Goal: Task Accomplishment & Management: Manage account settings

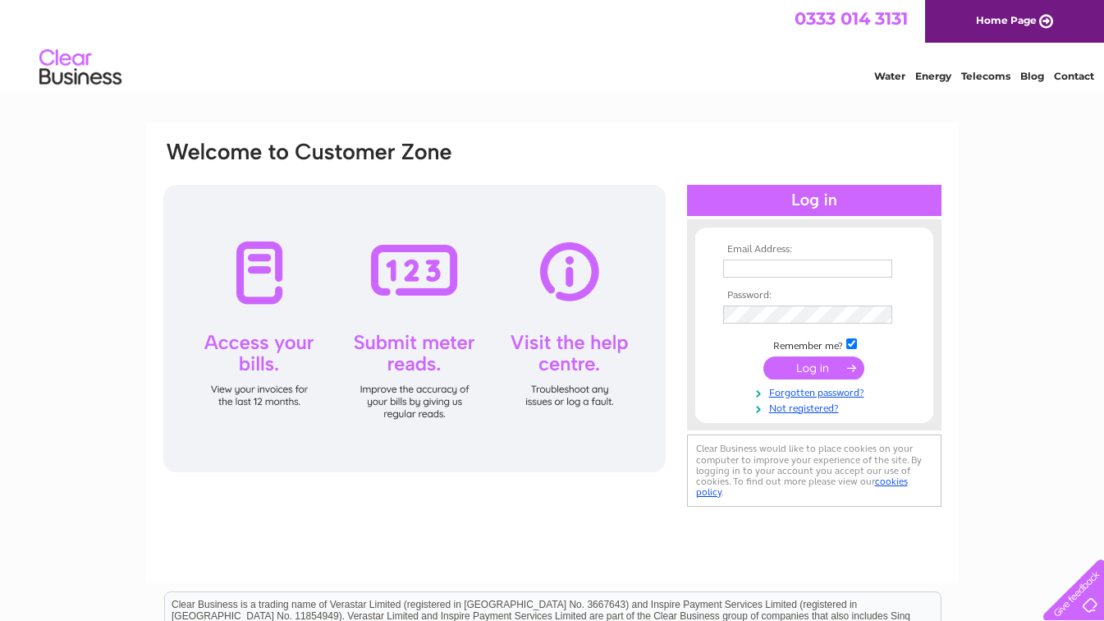
type input "[EMAIL_ADDRESS][DOMAIN_NAME]"
click at [817, 362] on input "submit" at bounding box center [814, 367] width 101 height 23
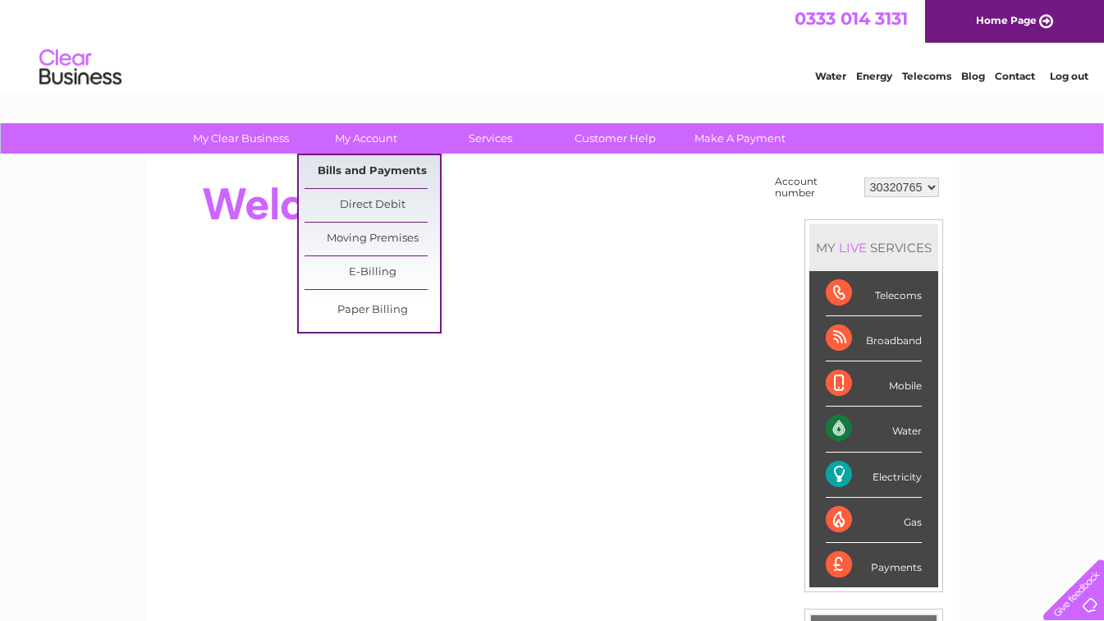
click at [348, 167] on link "Bills and Payments" at bounding box center [372, 171] width 135 height 33
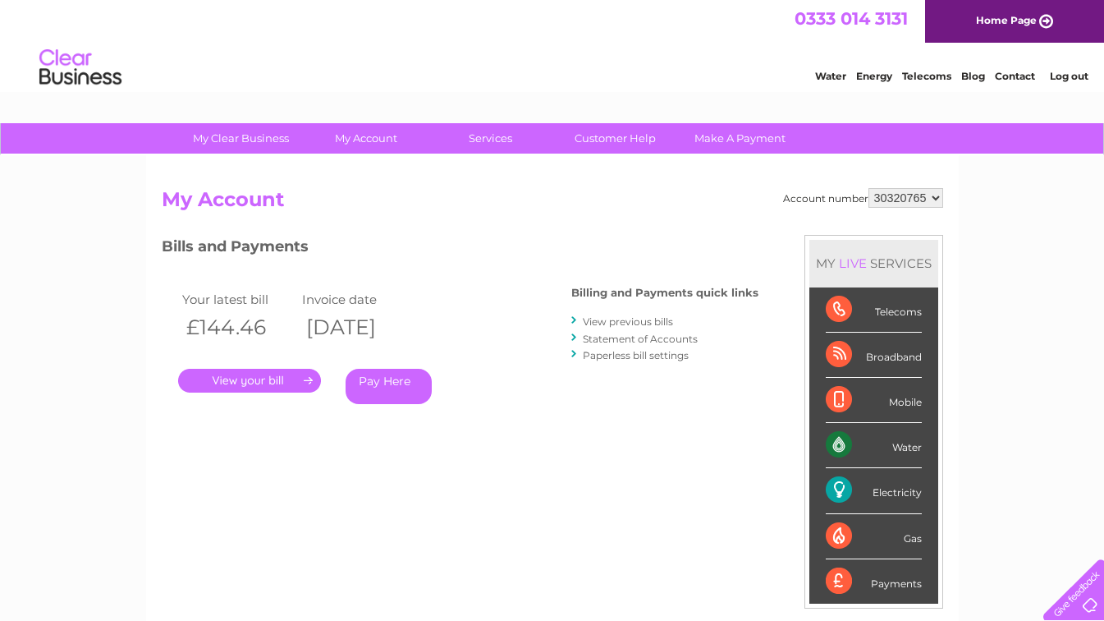
click at [268, 384] on link "." at bounding box center [249, 381] width 143 height 24
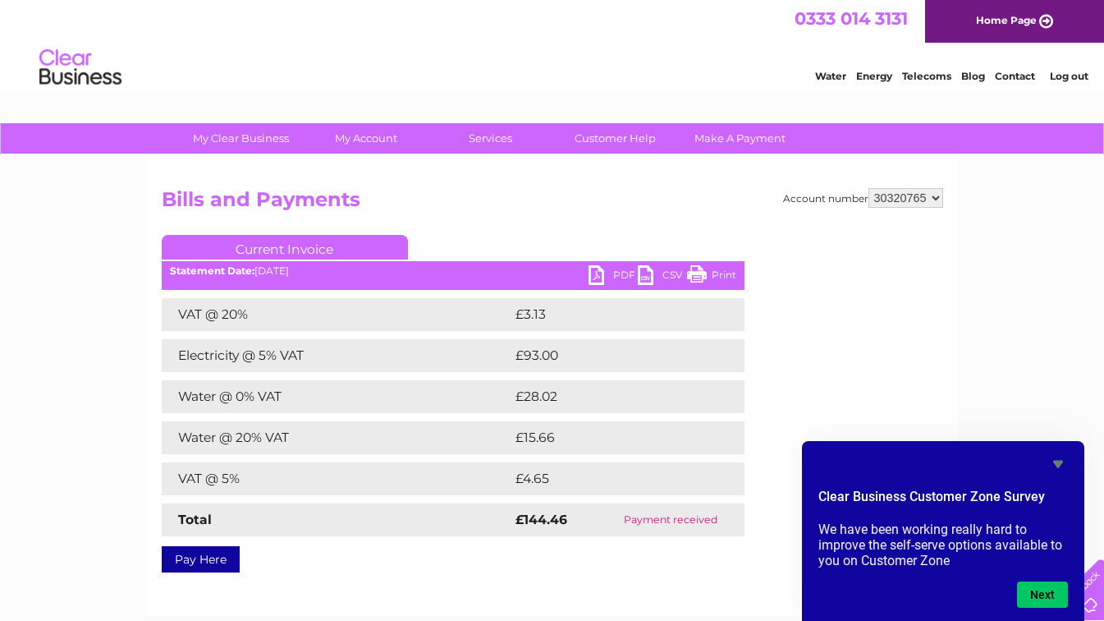
click at [589, 275] on link "PDF" at bounding box center [613, 277] width 49 height 24
